Goal: Task Accomplishment & Management: Manage account settings

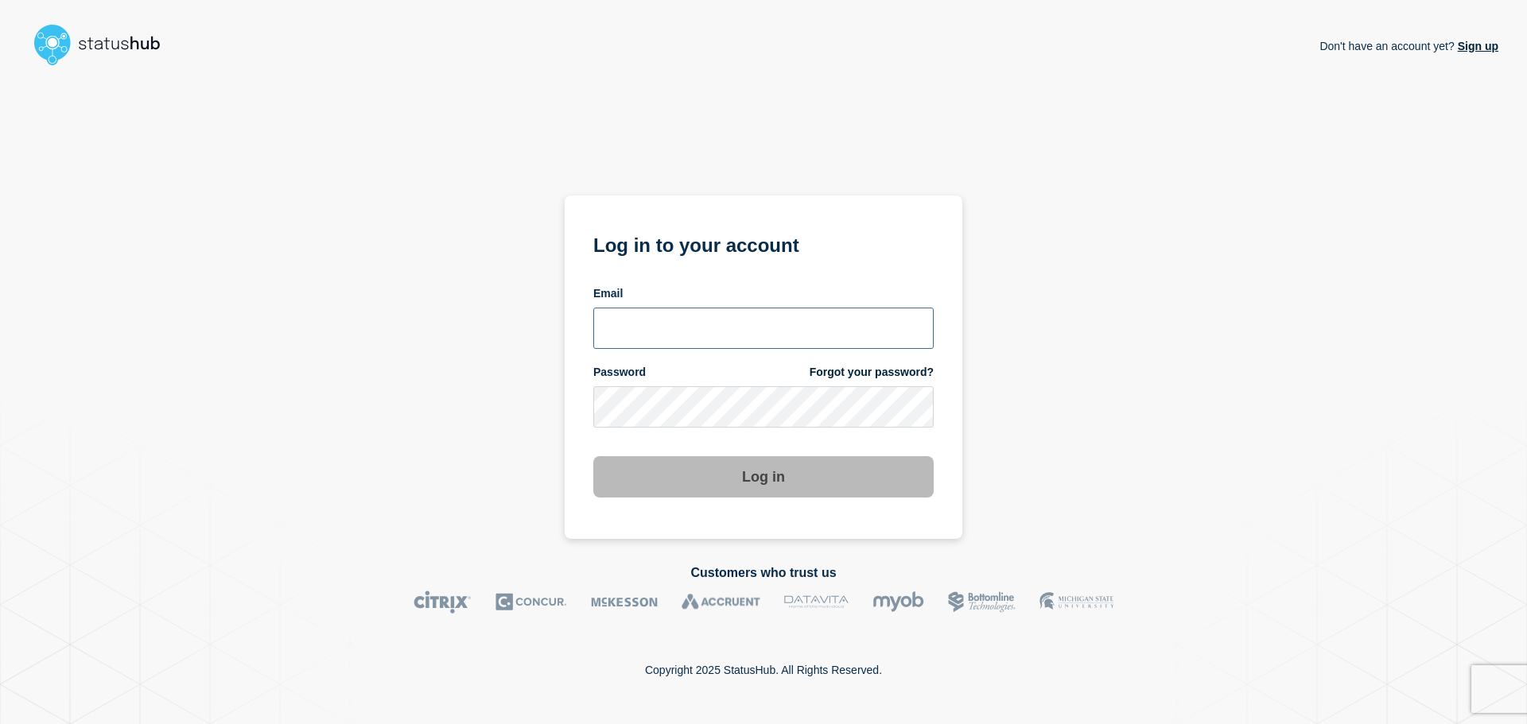
click at [694, 323] on input "email input" at bounding box center [763, 328] width 340 height 41
click at [690, 331] on input "r.shumaker@gwu.edu" at bounding box center [763, 328] width 340 height 41
type input "r.shumaker@email.gwu.edu"
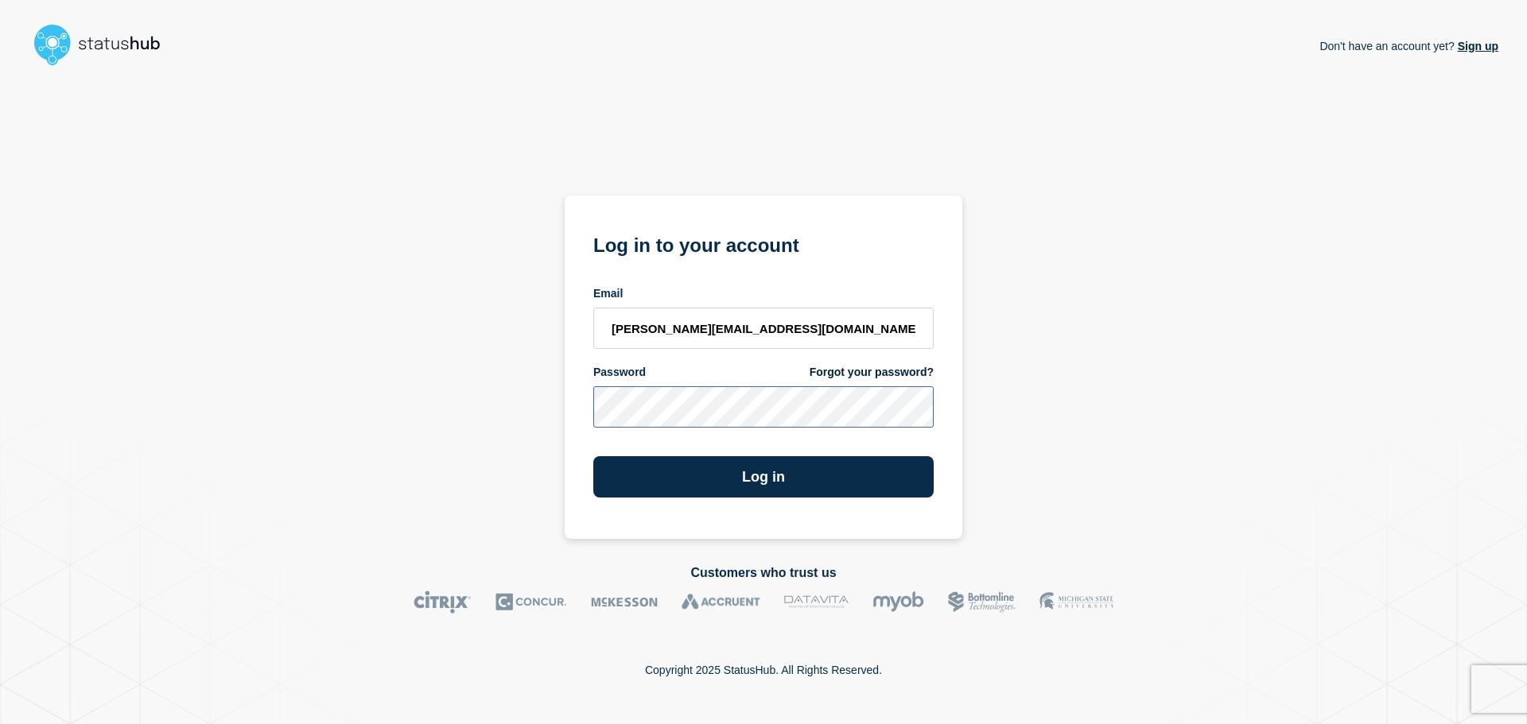
click at [593, 456] on button "Log in" at bounding box center [763, 476] width 340 height 41
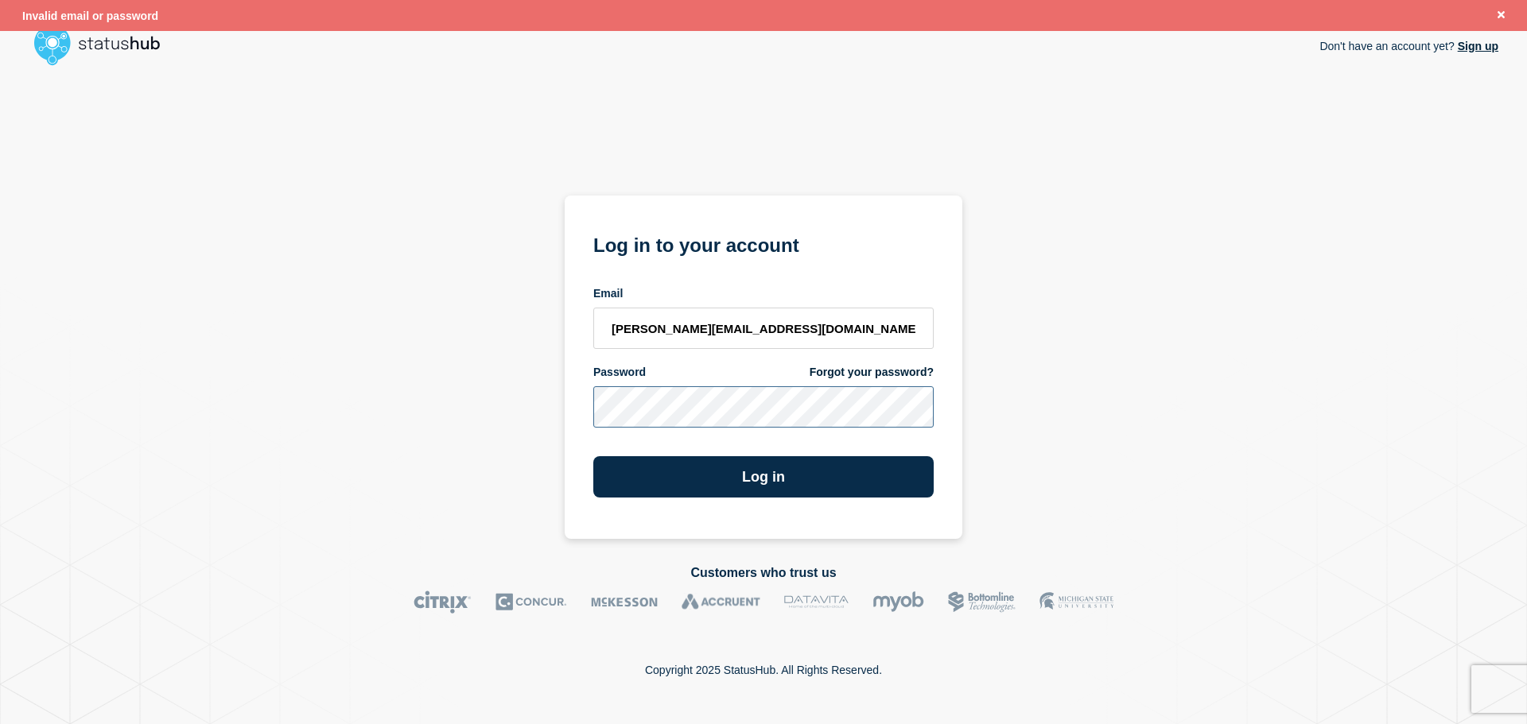
click at [593, 456] on button "Log in" at bounding box center [763, 476] width 340 height 41
